Goal: Information Seeking & Learning: Find specific fact

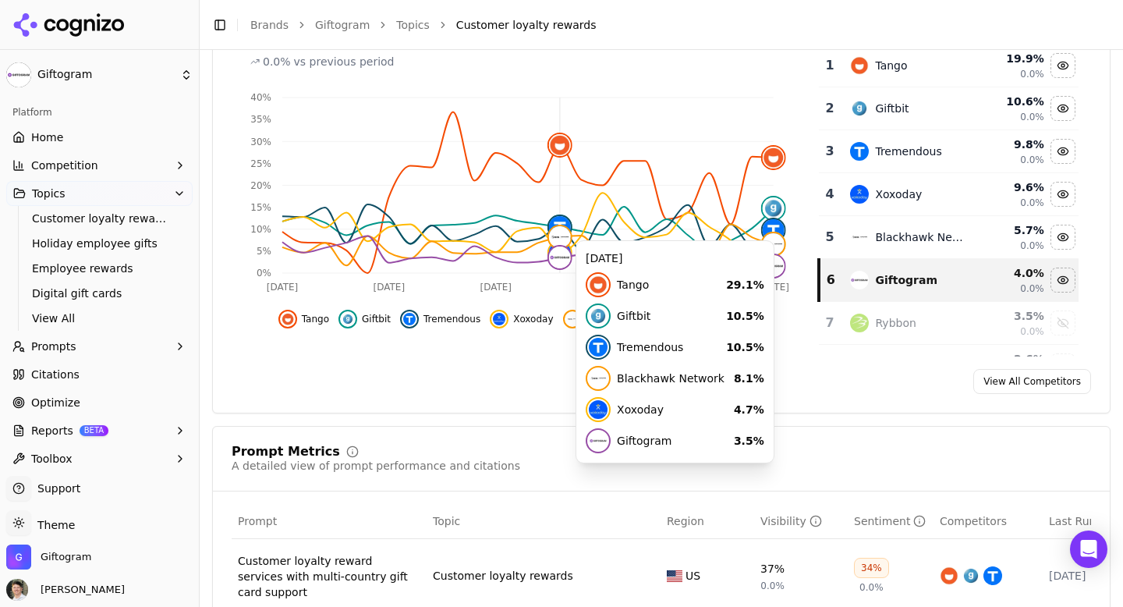
scroll to position [228, 0]
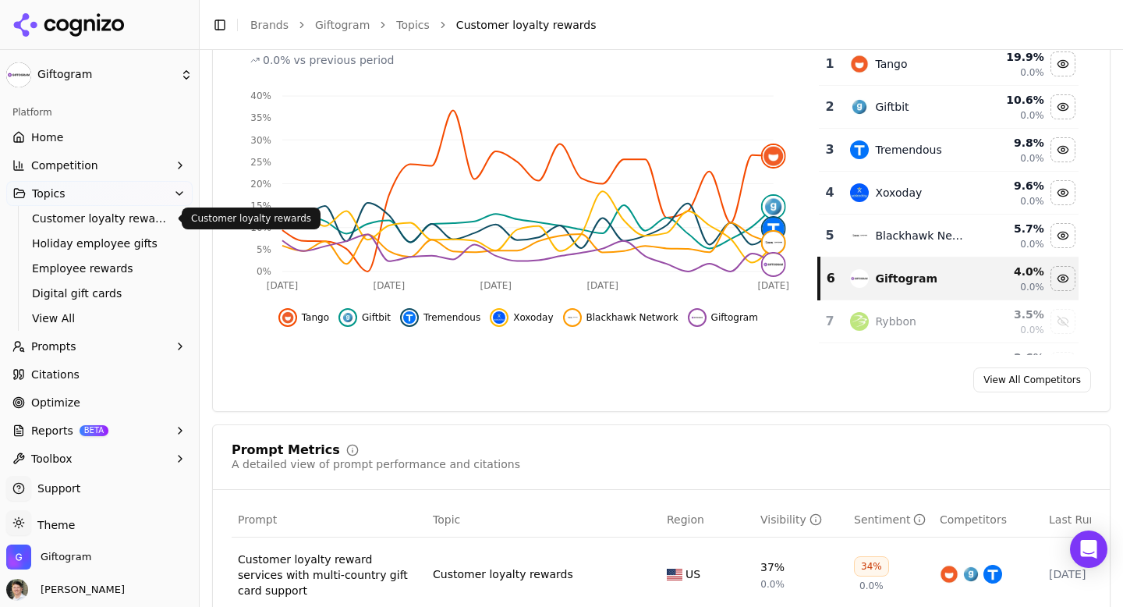
click at [94, 225] on span "Customer loyalty rewards" at bounding box center [100, 219] width 136 height 16
click at [127, 224] on span "Customer loyalty rewards" at bounding box center [100, 219] width 136 height 16
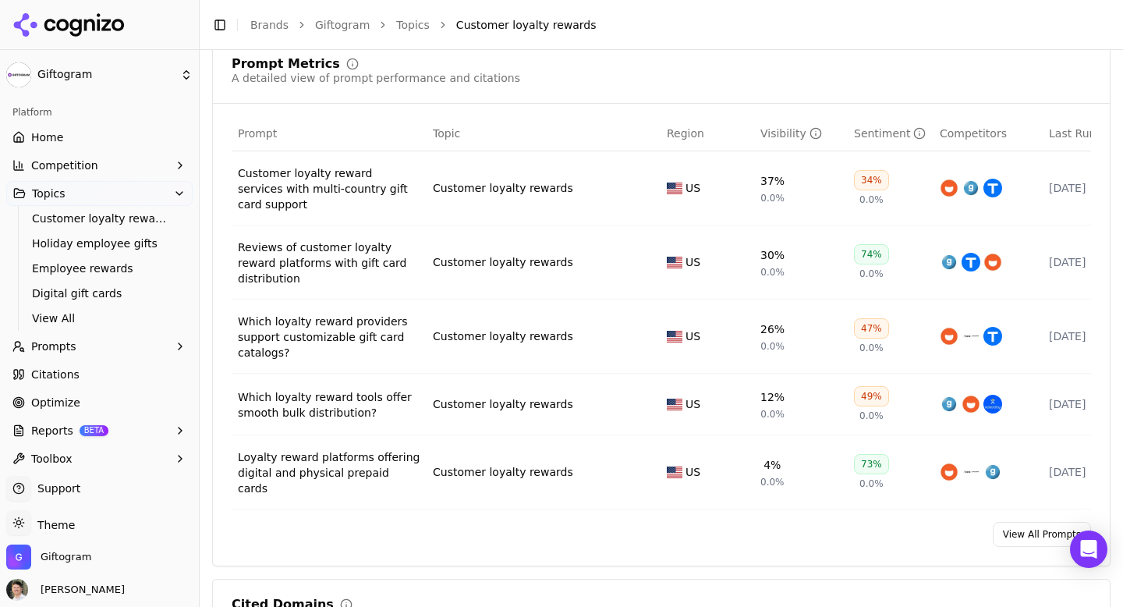
scroll to position [615, 0]
click at [1021, 520] on link "View All Prompts" at bounding box center [1042, 532] width 98 height 25
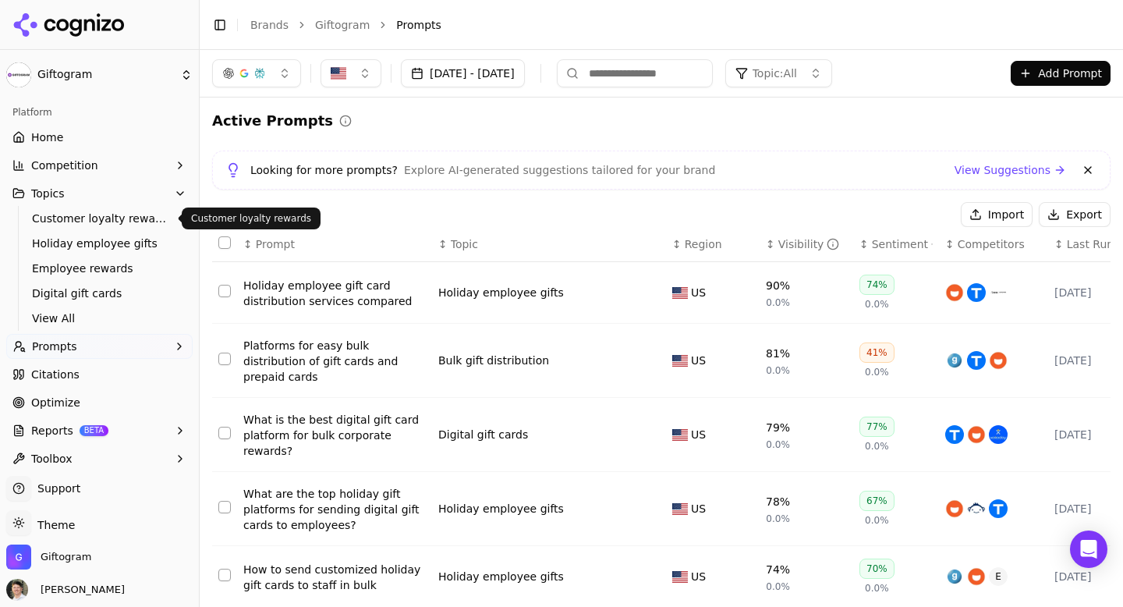
click at [91, 214] on span "Customer loyalty rewards" at bounding box center [100, 219] width 136 height 16
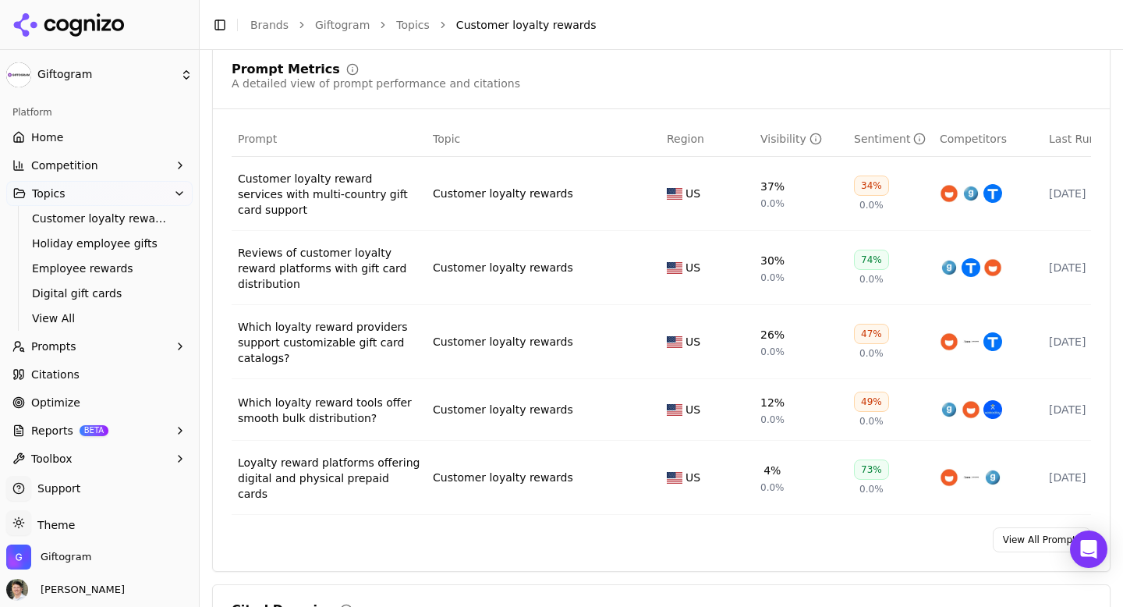
scroll to position [610, 0]
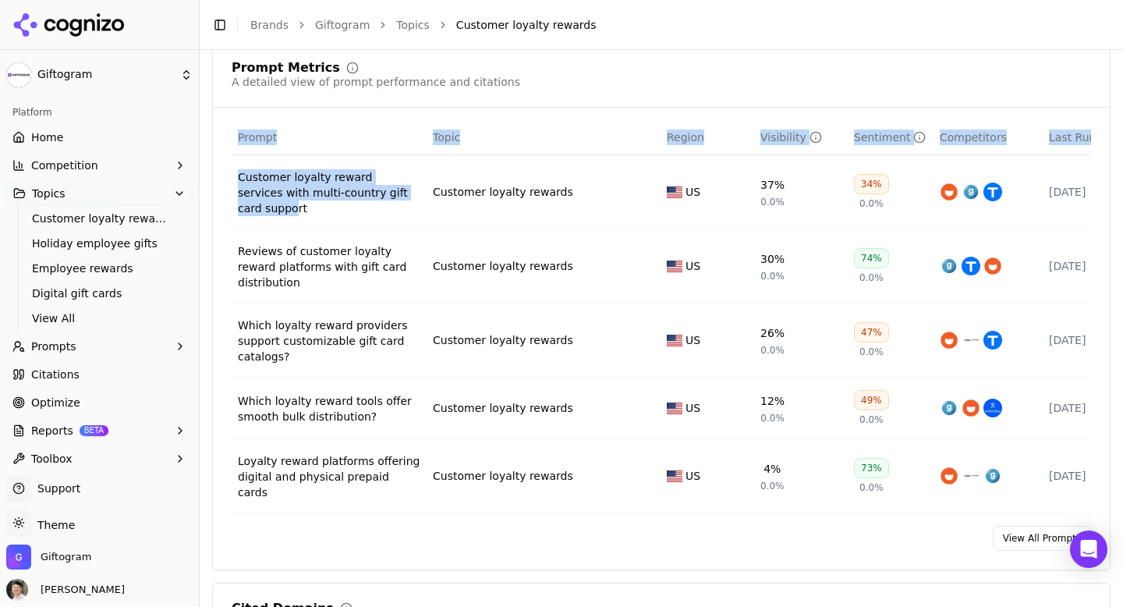
drag, startPoint x: 225, startPoint y: 167, endPoint x: 271, endPoint y: 203, distance: 57.7
click at [271, 203] on div "Prompt Topic Region Visibility Sentiment Competitors Last Run Customer loyalty …" at bounding box center [661, 316] width 897 height 393
click at [214, 232] on div "Prompt Topic Region Visibility Sentiment Competitors Last Run Customer loyalty …" at bounding box center [661, 316] width 897 height 393
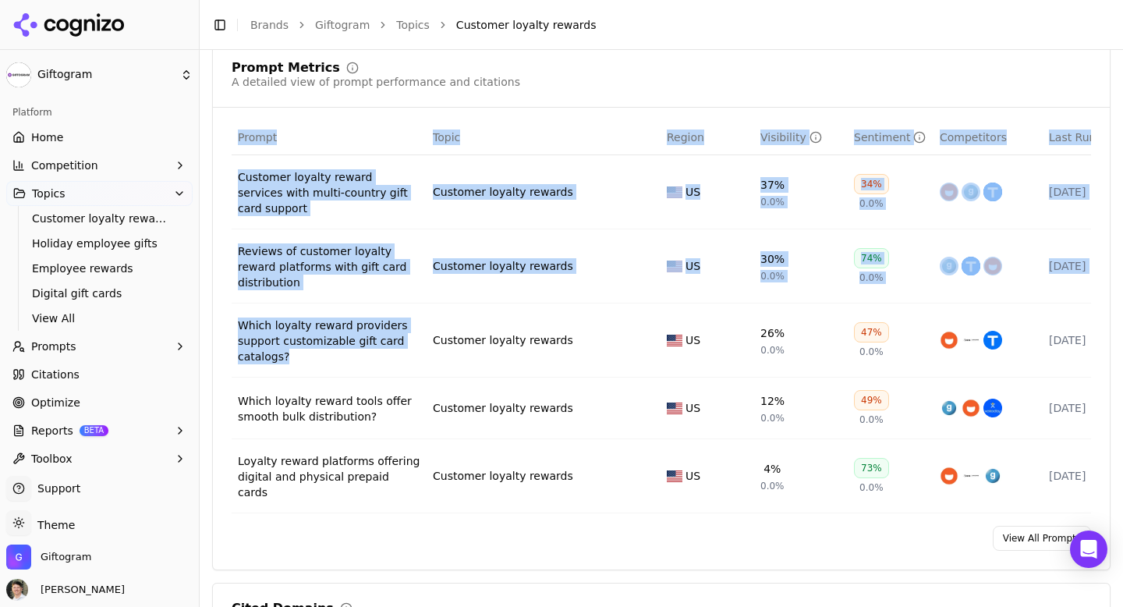
drag, startPoint x: 220, startPoint y: 305, endPoint x: 287, endPoint y: 346, distance: 78.8
click at [287, 346] on div "Prompt Topic Region Visibility Sentiment Competitors Last Run Customer loyalty …" at bounding box center [661, 316] width 897 height 393
click at [224, 322] on div "Prompt Topic Region Visibility Sentiment Competitors Last Run Customer loyalty …" at bounding box center [661, 316] width 897 height 393
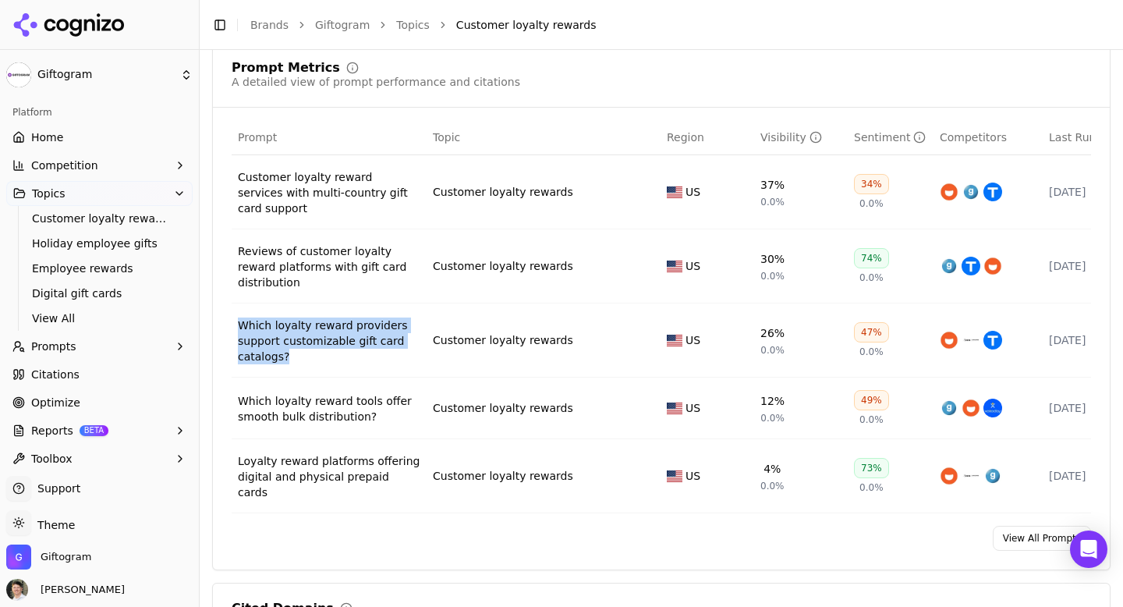
drag, startPoint x: 319, startPoint y: 360, endPoint x: 239, endPoint y: 317, distance: 90.4
click at [239, 317] on td "Which loyalty reward providers support customizable gift card catalogs?" at bounding box center [329, 340] width 195 height 74
copy div "Which loyalty reward providers support customizable gift card catalogs?"
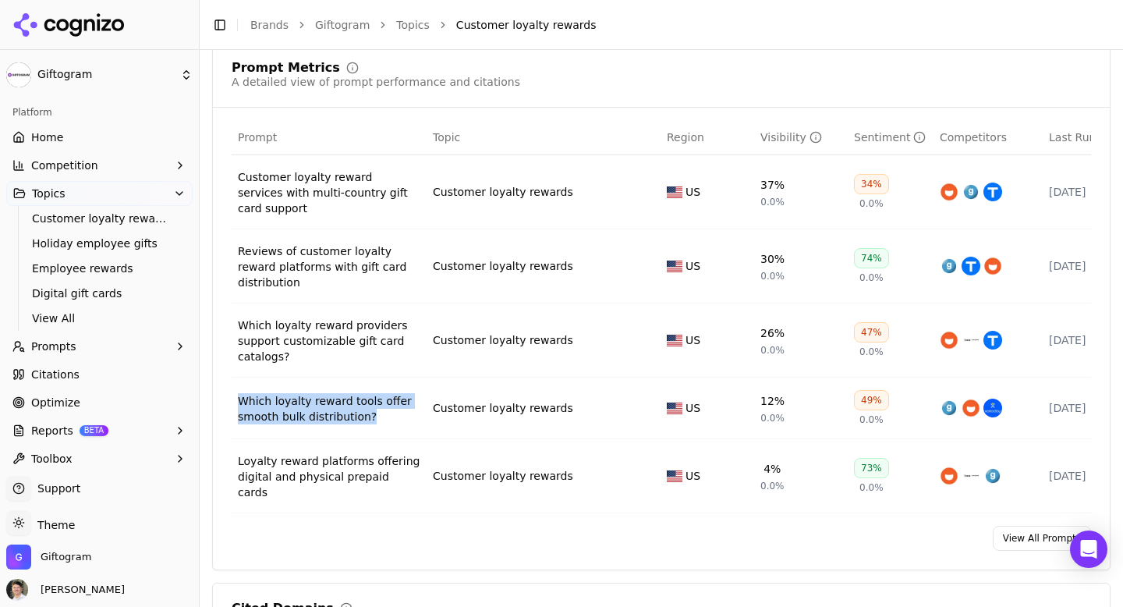
drag, startPoint x: 398, startPoint y: 416, endPoint x: 234, endPoint y: 388, distance: 166.9
click at [234, 388] on td "Which loyalty reward tools offer smooth bulk distribution?" at bounding box center [329, 408] width 195 height 62
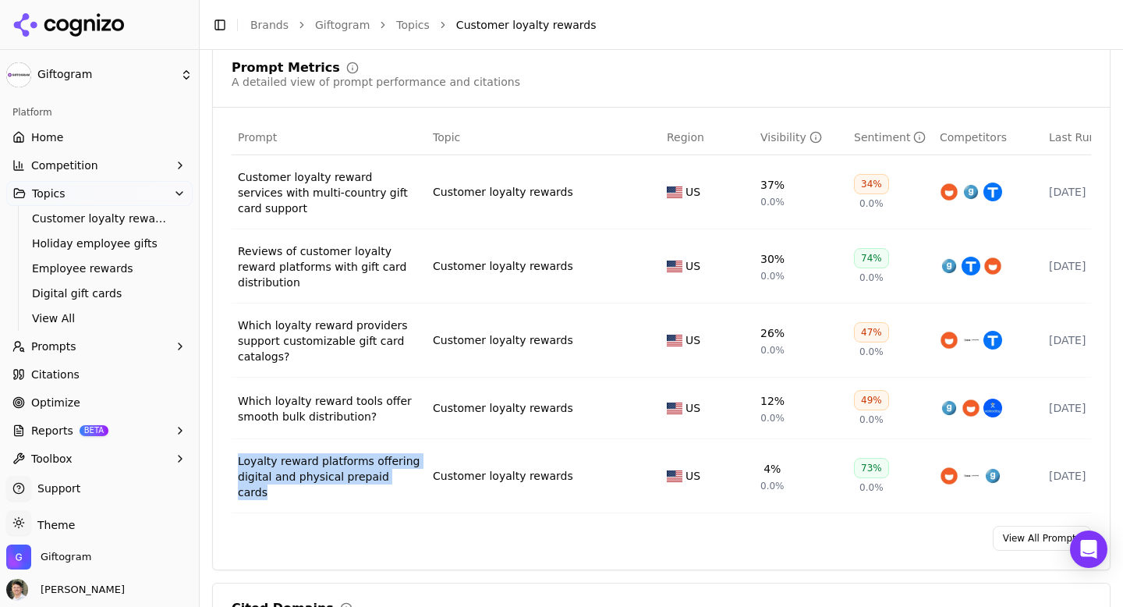
drag, startPoint x: 423, startPoint y: 480, endPoint x: 233, endPoint y: 449, distance: 192.8
click at [233, 449] on td "Loyalty reward platforms offering digital and physical prepaid cards" at bounding box center [329, 476] width 195 height 74
copy div "Loyalty reward platforms offering digital and physical prepaid cards"
click at [118, 246] on span "Holiday employee gifts" at bounding box center [100, 243] width 136 height 16
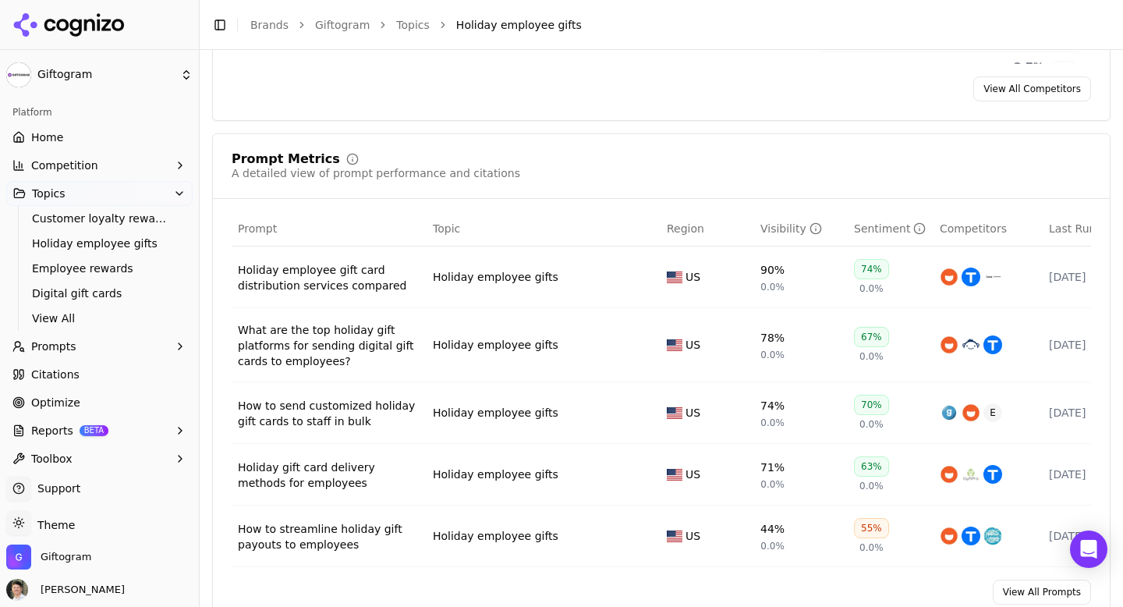
scroll to position [530, 0]
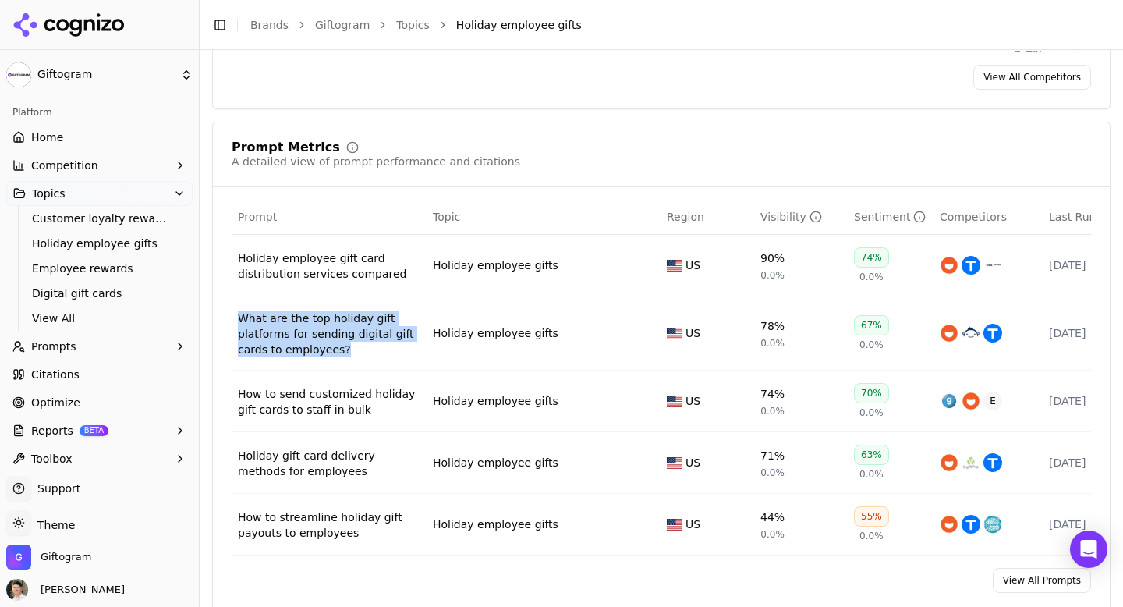
drag, startPoint x: 355, startPoint y: 361, endPoint x: 238, endPoint y: 324, distance: 122.6
click at [238, 324] on td "What are the top holiday gift platforms for sending digital gift cards to emplo…" at bounding box center [329, 333] width 195 height 74
copy div "What are the top holiday gift platforms for sending digital gift cards to emplo…"
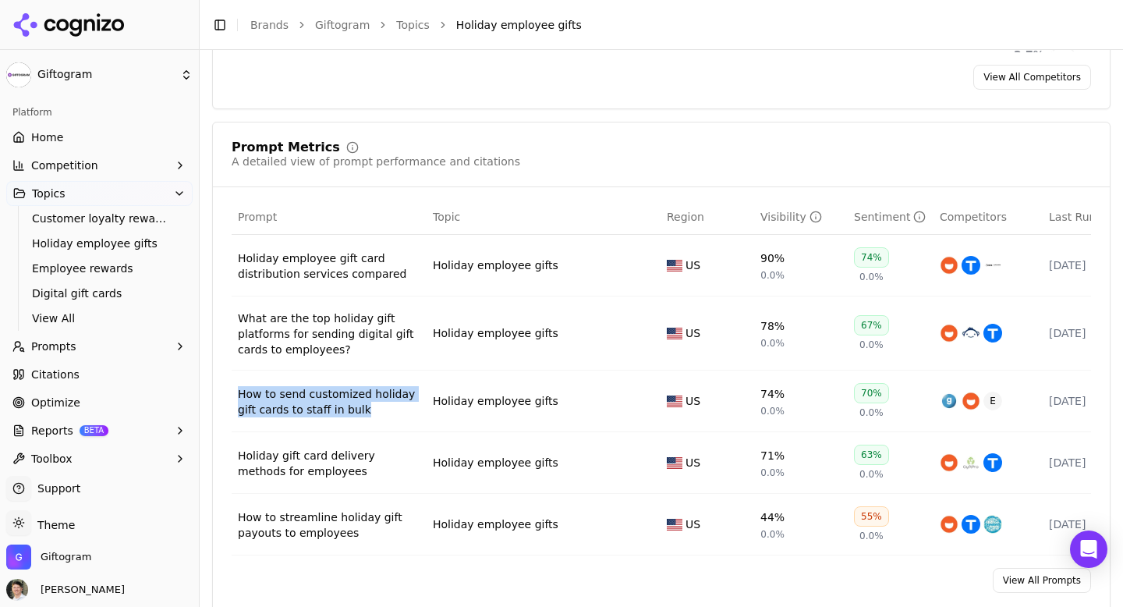
drag, startPoint x: 377, startPoint y: 422, endPoint x: 238, endPoint y: 401, distance: 141.2
click at [238, 401] on td "How to send customized holiday gift cards to staff in bulk" at bounding box center [329, 401] width 195 height 62
copy div "How to send customized holiday gift cards to staff in bulk"
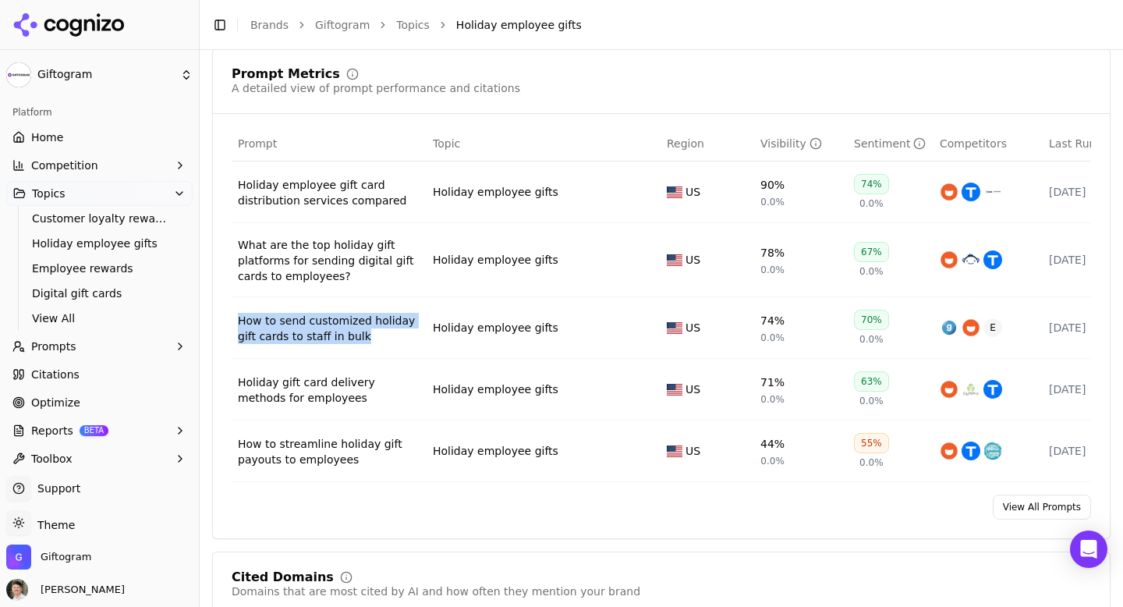
scroll to position [607, 0]
